Goal: Task Accomplishment & Management: Complete application form

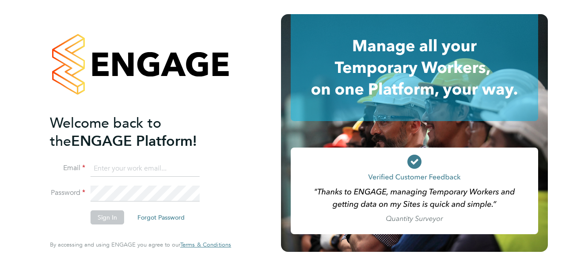
type input "[PERSON_NAME][EMAIL_ADDRESS][DOMAIN_NAME]"
click at [104, 217] on button "Sign In" at bounding box center [108, 217] width 34 height 14
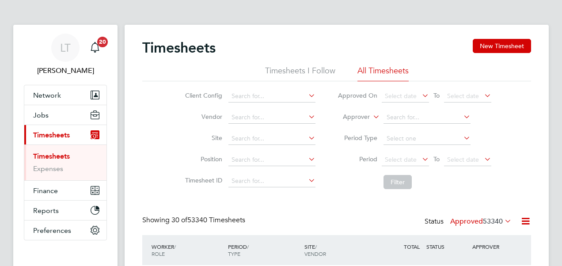
click at [49, 156] on link "Timesheets" at bounding box center [51, 156] width 37 height 8
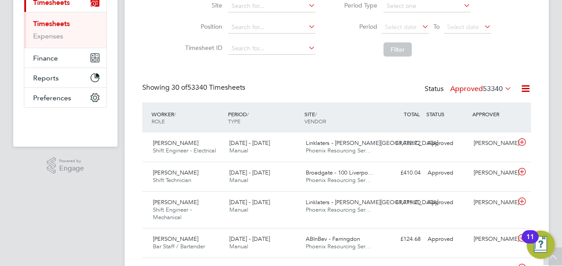
click at [496, 87] on span "53340" at bounding box center [493, 88] width 20 height 9
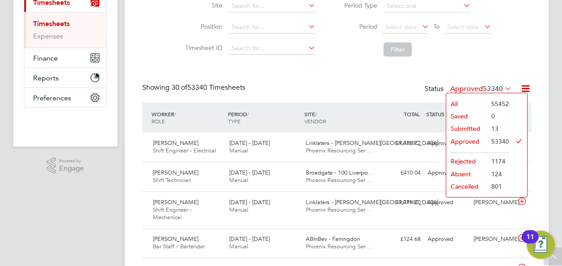
click at [476, 128] on li "Submitted" at bounding box center [466, 128] width 41 height 12
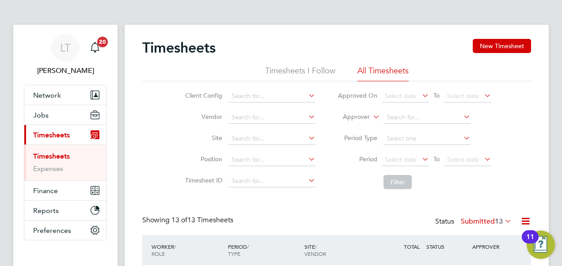
click at [467, 225] on label "Submitted 13" at bounding box center [486, 221] width 51 height 9
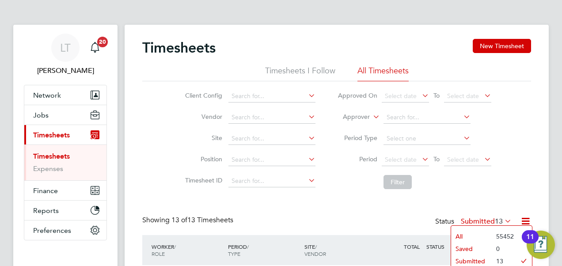
click at [474, 236] on li "All" at bounding box center [471, 236] width 41 height 12
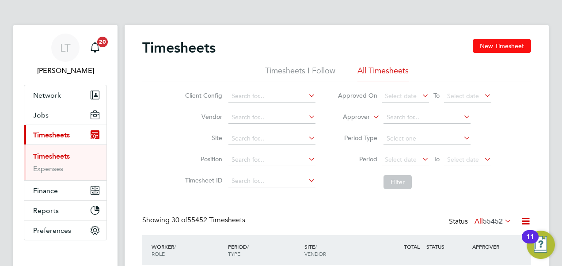
click at [496, 40] on button "New Timesheet" at bounding box center [502, 46] width 58 height 14
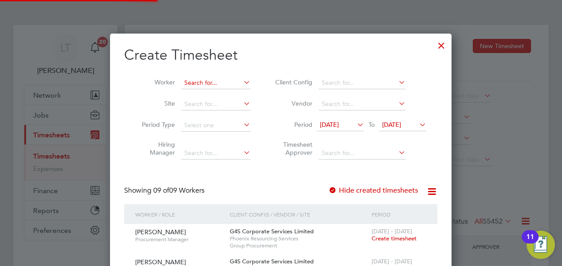
click at [218, 77] on input at bounding box center [215, 83] width 69 height 12
type input "assim"
click at [204, 82] on input at bounding box center [215, 83] width 69 height 12
paste input "[PERSON_NAME]"
type input "[PERSON_NAME]"
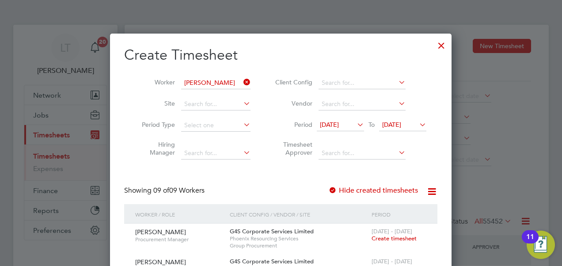
click at [242, 82] on icon at bounding box center [242, 82] width 0 height 12
click at [219, 82] on input at bounding box center [215, 83] width 69 height 12
type input "assim jav"
click at [355, 127] on icon at bounding box center [355, 124] width 0 height 12
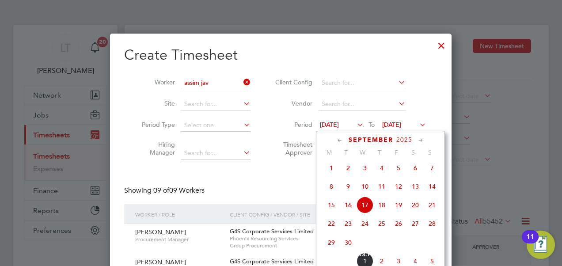
click at [416, 191] on span "13" at bounding box center [415, 186] width 17 height 17
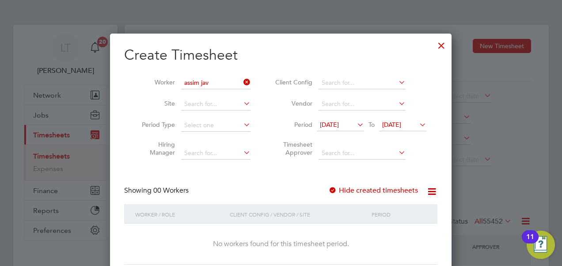
click at [407, 128] on span "[DATE]" at bounding box center [402, 125] width 47 height 12
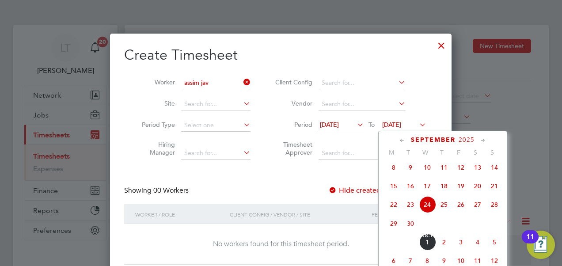
click at [492, 191] on span "21" at bounding box center [494, 186] width 17 height 17
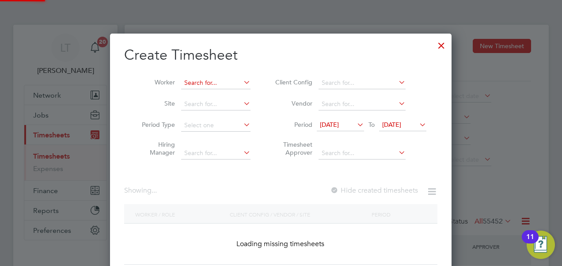
click at [218, 80] on input at bounding box center [215, 83] width 69 height 12
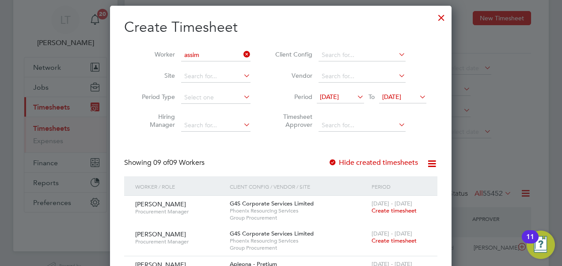
scroll to position [0, 0]
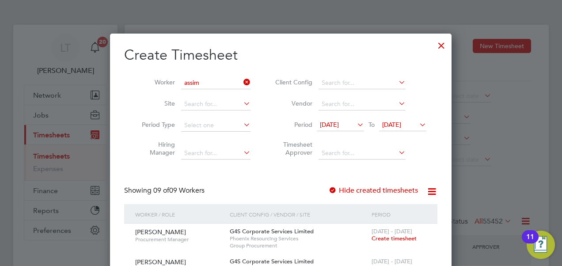
type input "assim"
click at [444, 45] on div at bounding box center [442, 43] width 16 height 16
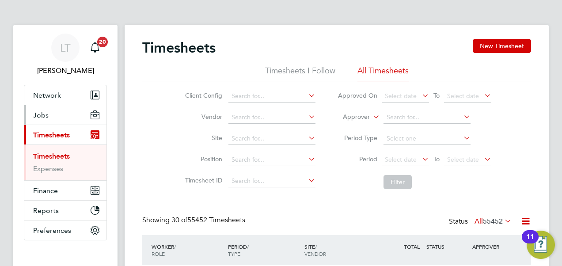
scroll to position [22, 76]
click at [497, 48] on button "New Timesheet" at bounding box center [502, 46] width 58 height 14
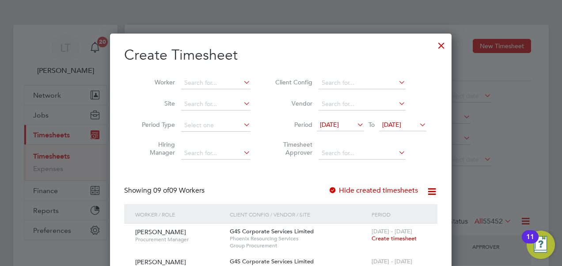
click at [207, 89] on li "Worker" at bounding box center [192, 82] width 137 height 21
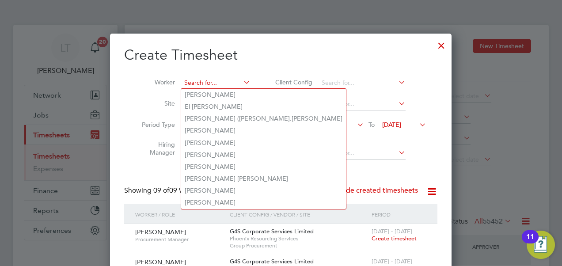
click at [208, 86] on input at bounding box center [215, 83] width 69 height 12
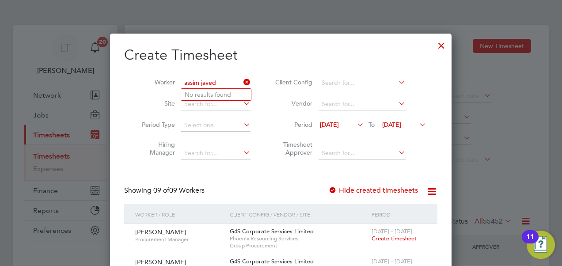
type input "assim javed"
